Goal: Task Accomplishment & Management: Use online tool/utility

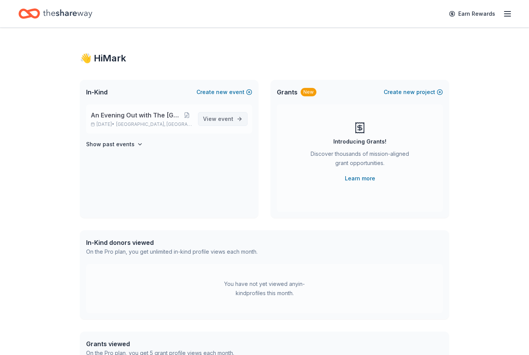
click at [231, 124] on link "View event" at bounding box center [223, 119] width 50 height 14
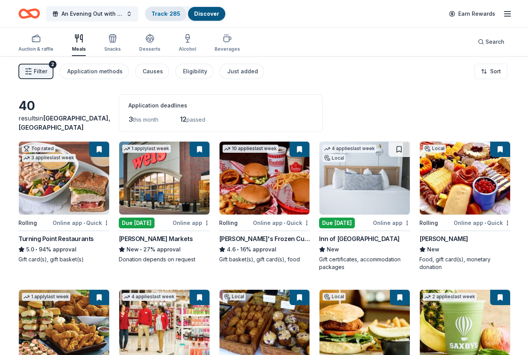
click at [176, 14] on link "Track · 285" at bounding box center [165, 13] width 29 height 7
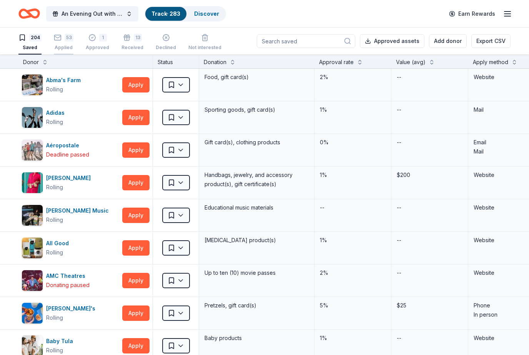
click at [70, 38] on div "53" at bounding box center [69, 38] width 9 height 8
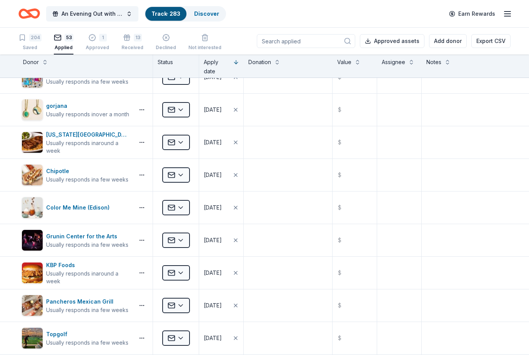
scroll to position [801, 0]
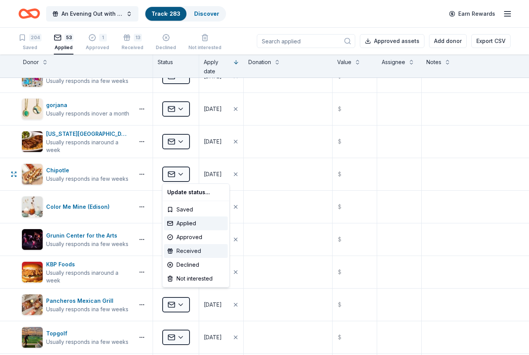
click at [190, 254] on div "Received" at bounding box center [196, 251] width 64 height 14
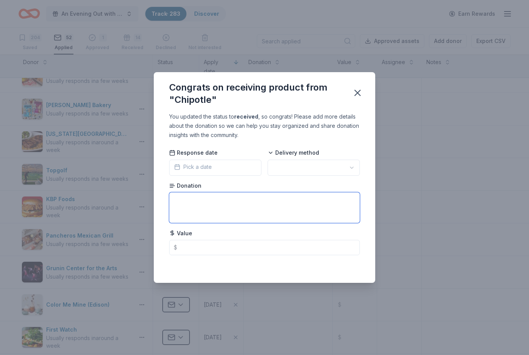
click at [211, 203] on textarea at bounding box center [264, 207] width 191 height 31
type textarea "W"
type textarea "Gift cards 2 entrees and 1 chips and salsa"
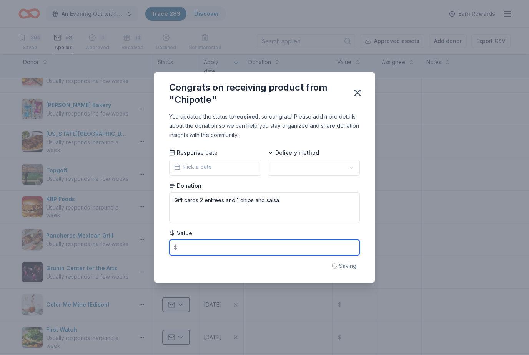
click at [241, 252] on input "text" at bounding box center [264, 247] width 191 height 15
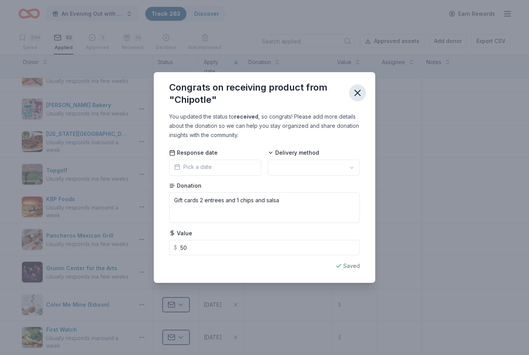
click at [353, 91] on icon "button" at bounding box center [357, 93] width 11 height 11
type input "50.00"
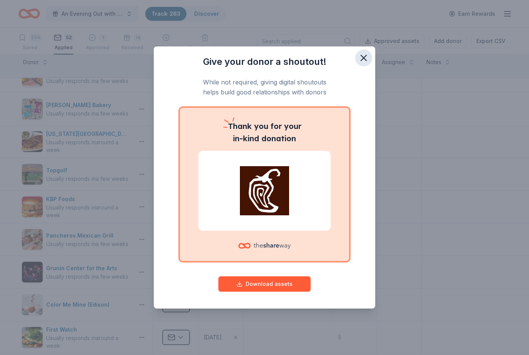
click at [364, 55] on icon "button" at bounding box center [363, 58] width 11 height 11
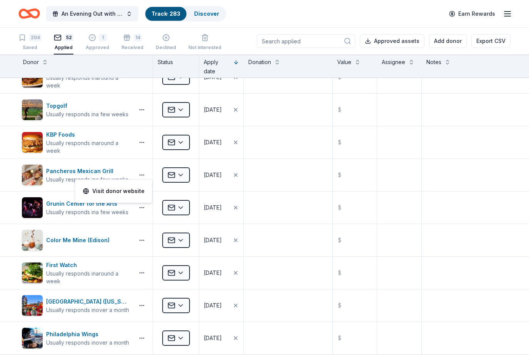
scroll to position [866, 0]
click at [99, 41] on div "1" at bounding box center [103, 38] width 8 height 8
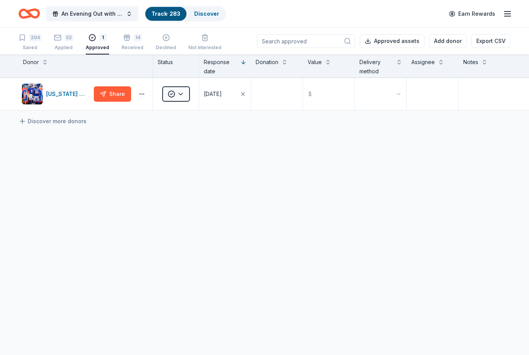
click at [124, 66] on div "Donor" at bounding box center [85, 62] width 125 height 9
click at [134, 41] on div "14" at bounding box center [138, 38] width 8 height 8
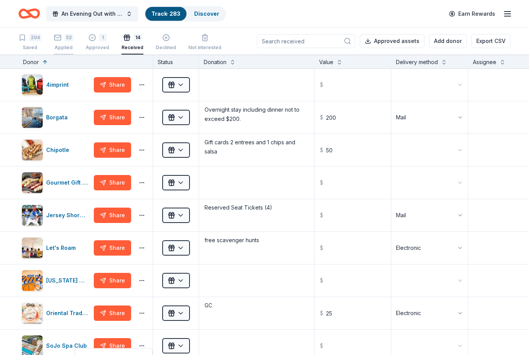
click at [63, 41] on div "52" at bounding box center [64, 38] width 20 height 8
